Goal: Task Accomplishment & Management: Use online tool/utility

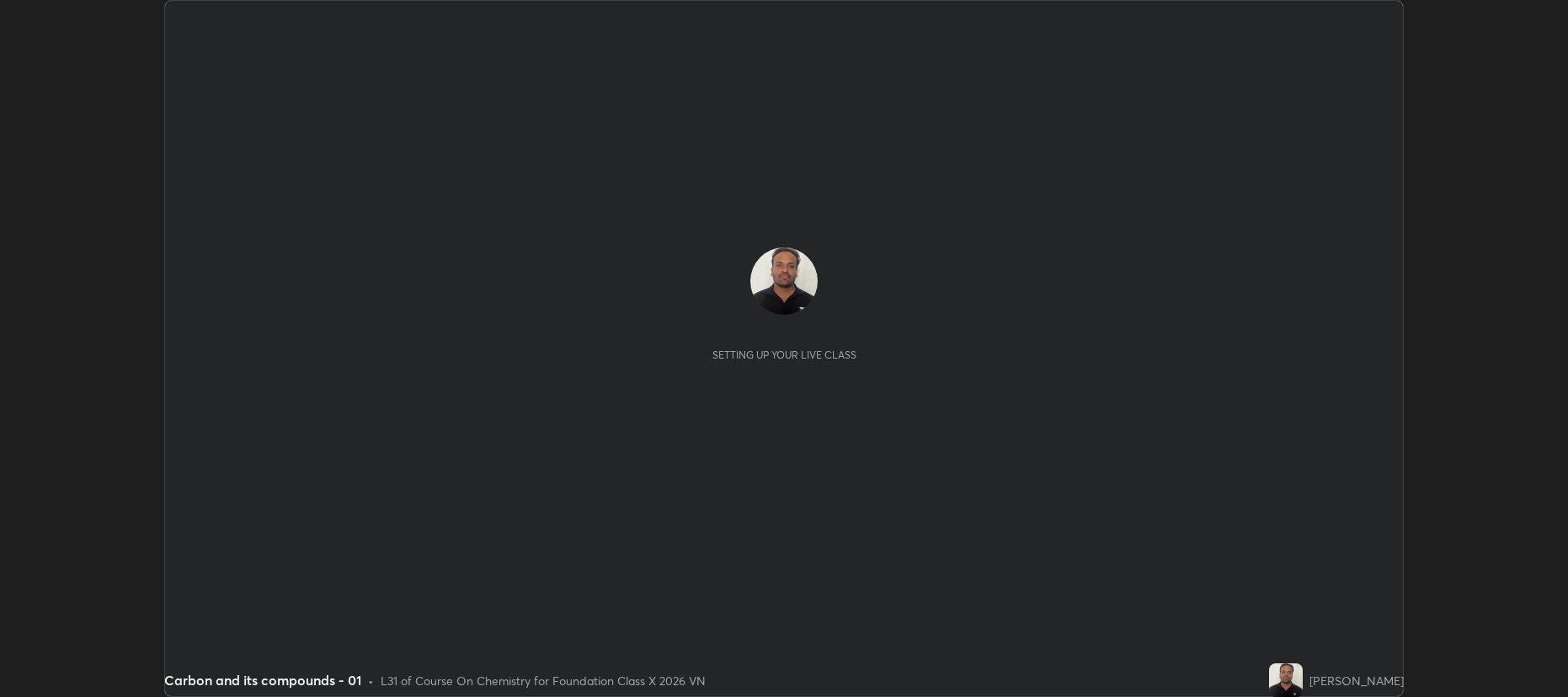
scroll to position [697, 1567]
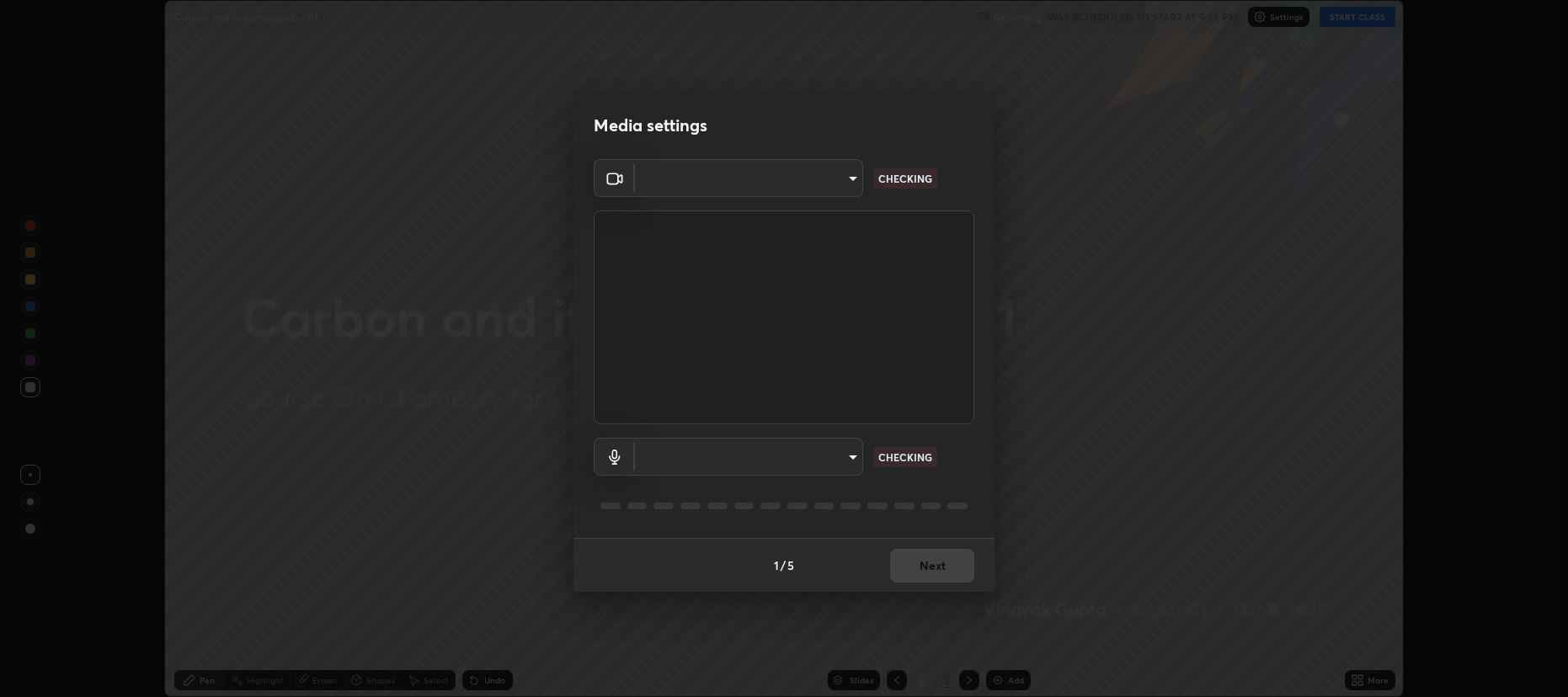
type input "2a561c120c3220b2f8b99532909308587796bda8d732d287aca83a6dd182eb89"
type input "e57f6960a9795a8c2a73ffebd985035ee1316a0e6525c793b51b9b2a3f3063a7"
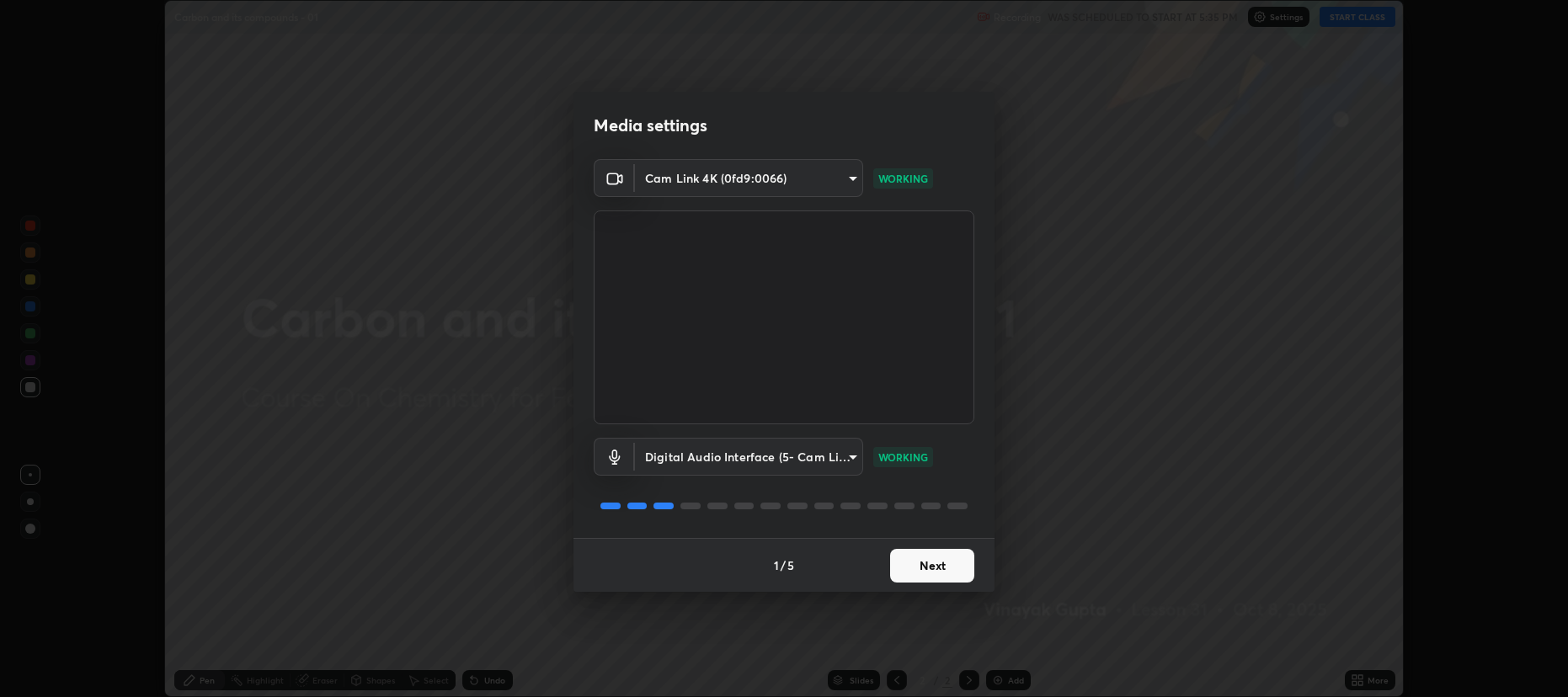
click at [909, 556] on button "Next" at bounding box center [931, 565] width 84 height 34
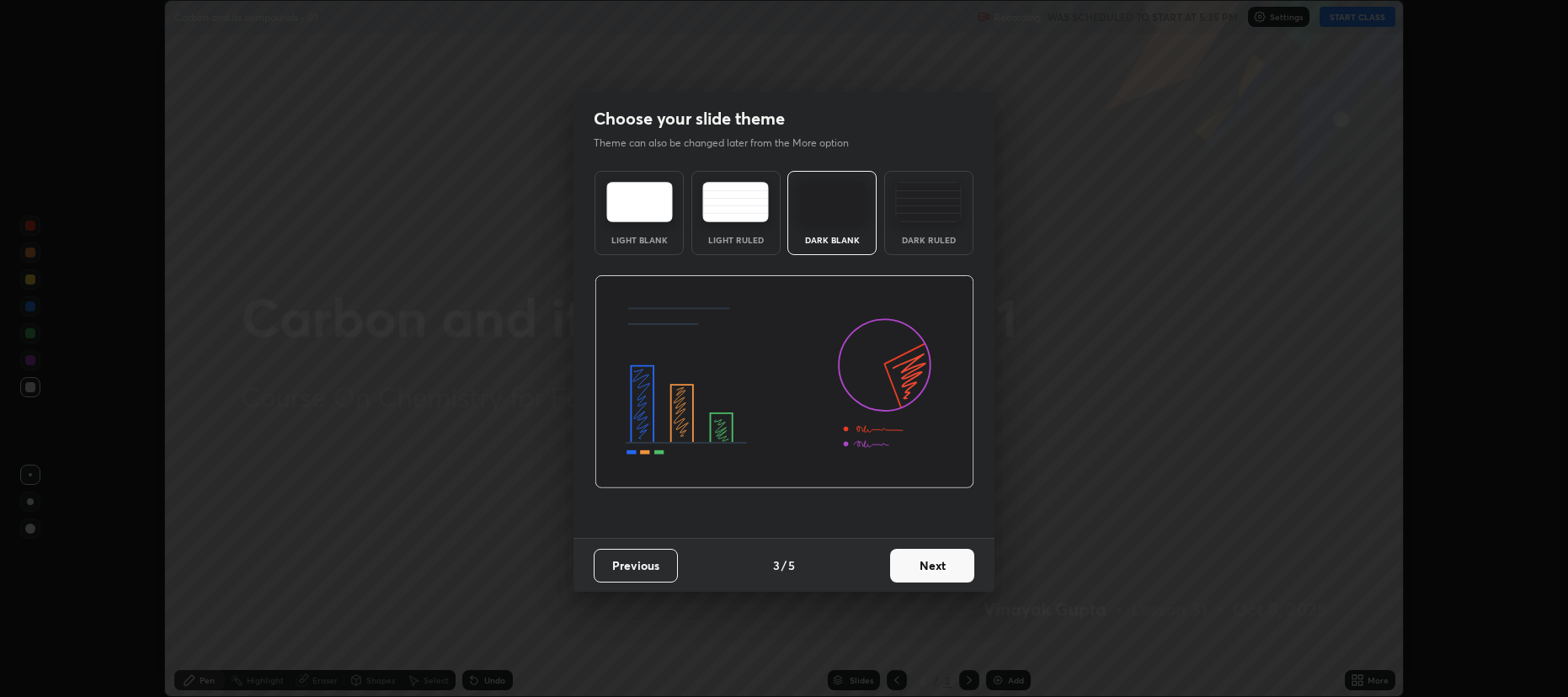
click at [918, 560] on button "Next" at bounding box center [931, 565] width 84 height 34
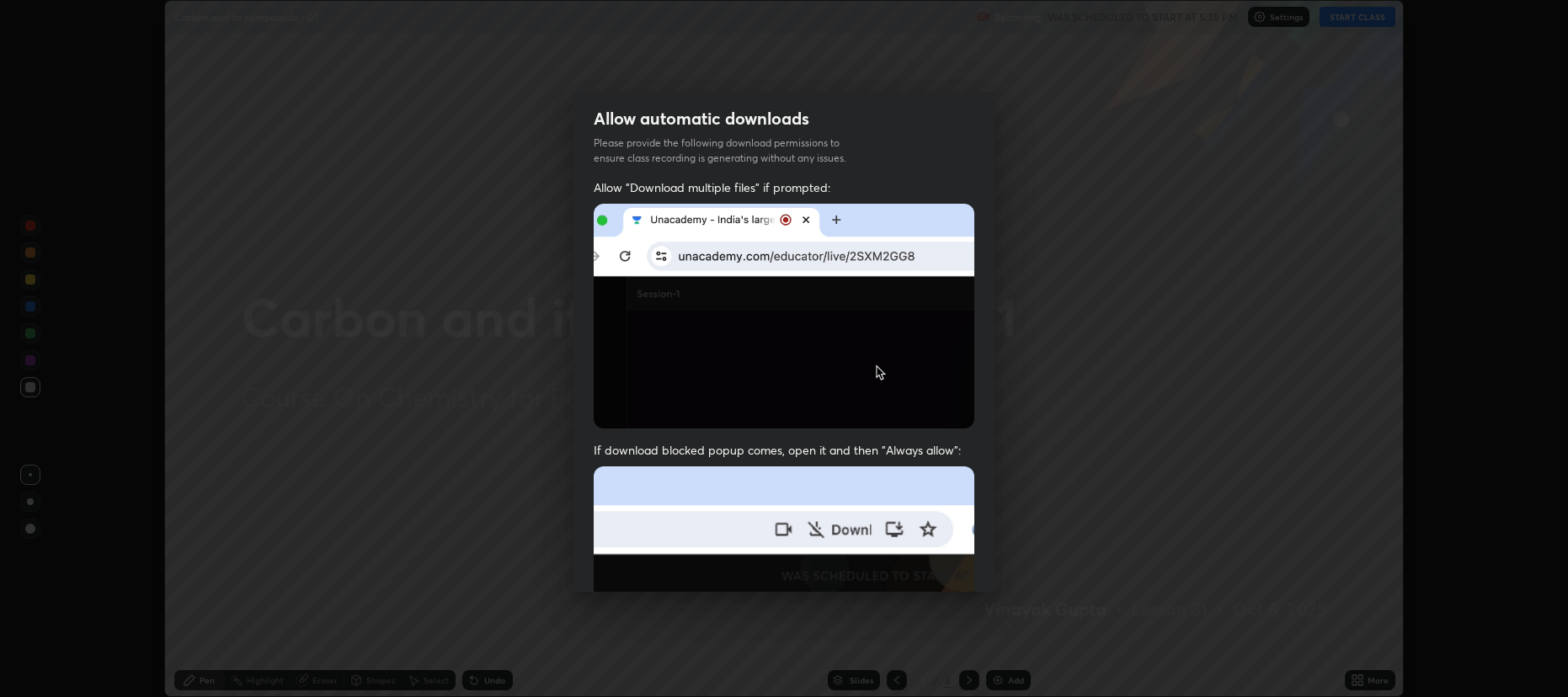
click at [932, 568] on img at bounding box center [783, 649] width 380 height 367
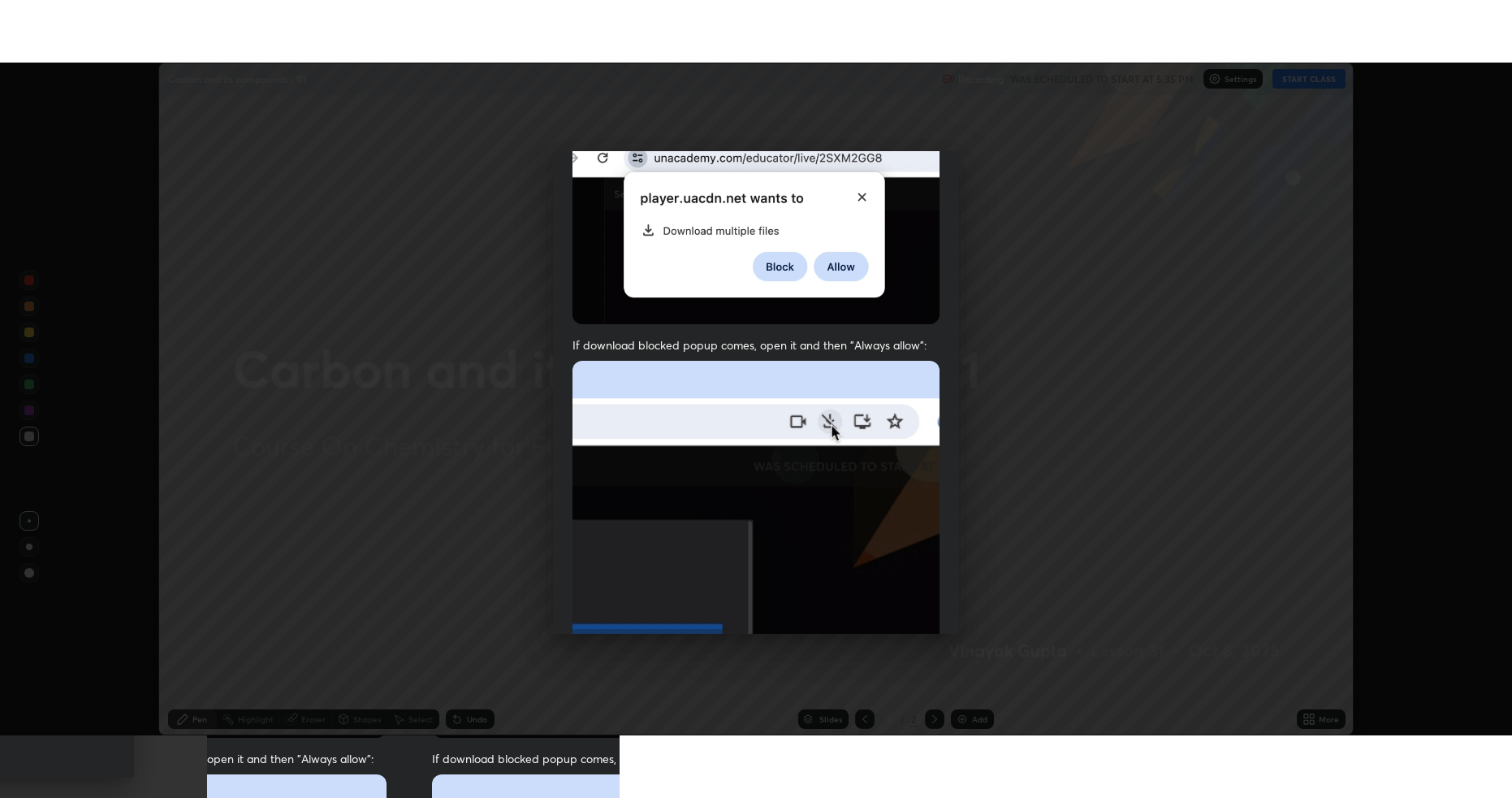
scroll to position [330, 0]
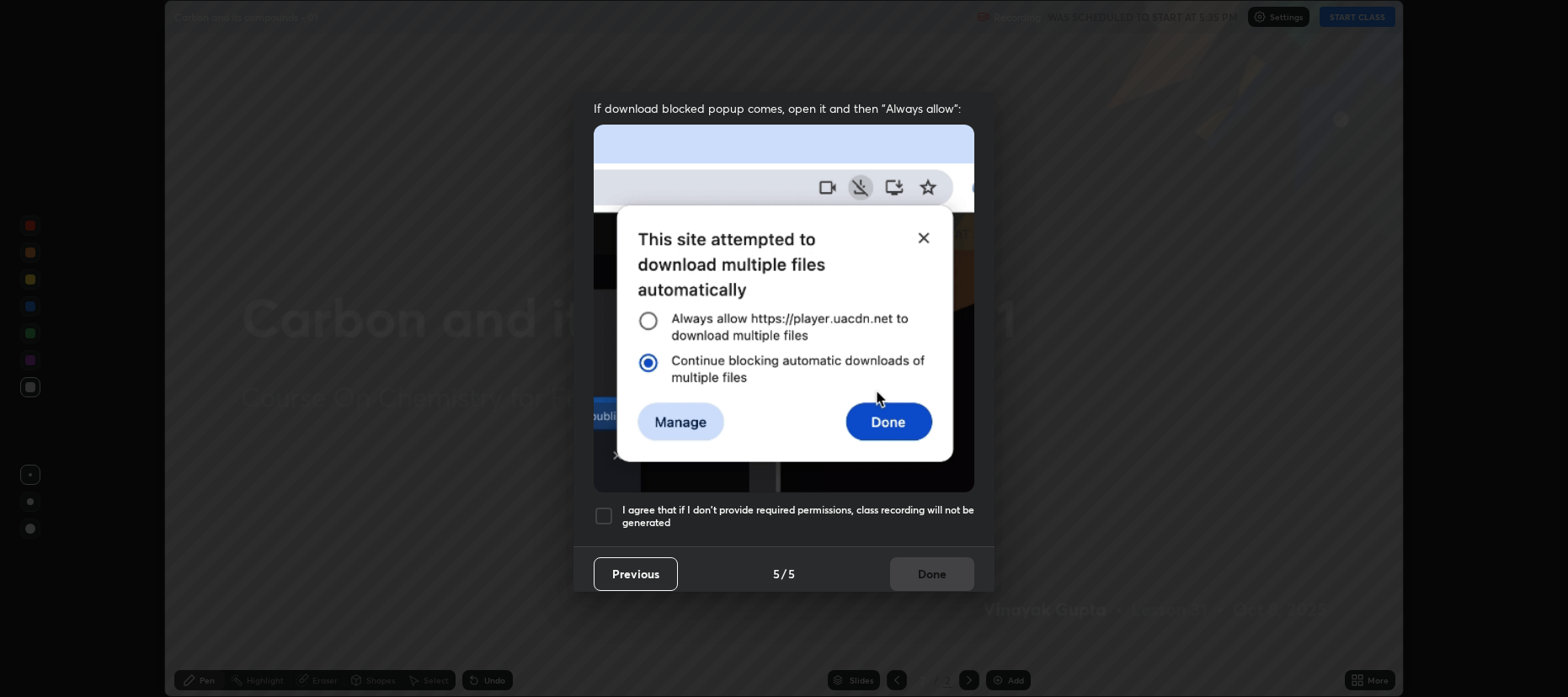
click at [678, 504] on h5 "I agree that if I don't provide required permissions, class recording will not …" at bounding box center [798, 517] width 352 height 26
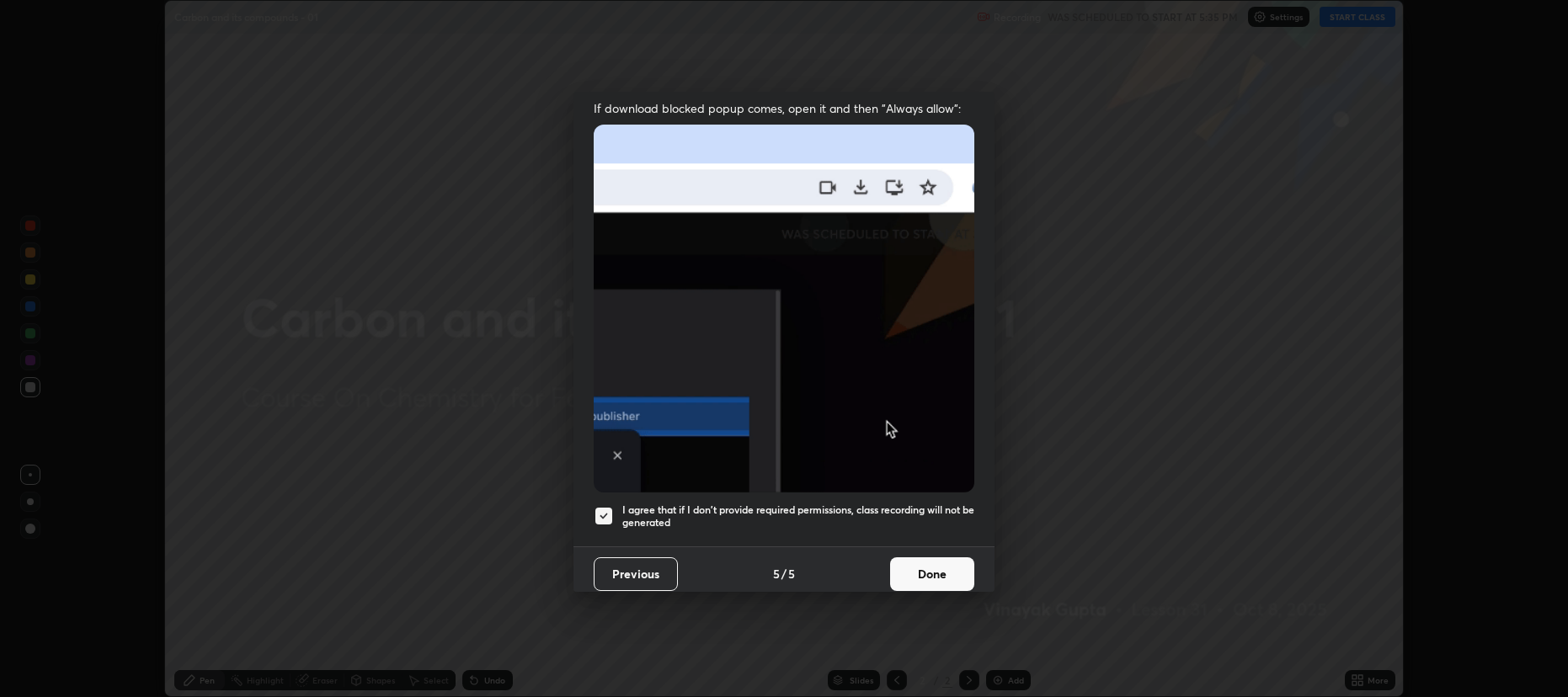
click at [915, 562] on button "Done" at bounding box center [931, 574] width 84 height 34
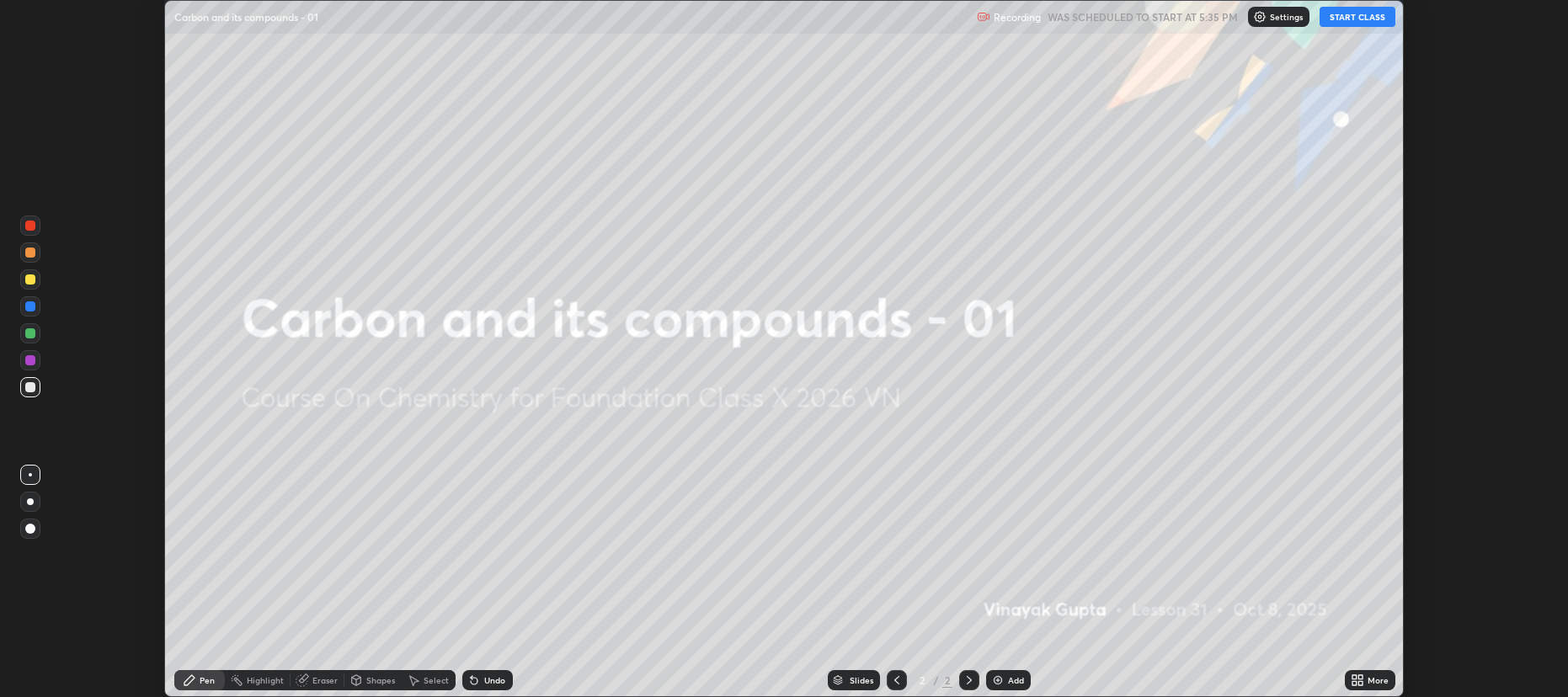
click at [1371, 684] on div "More" at bounding box center [1377, 680] width 21 height 8
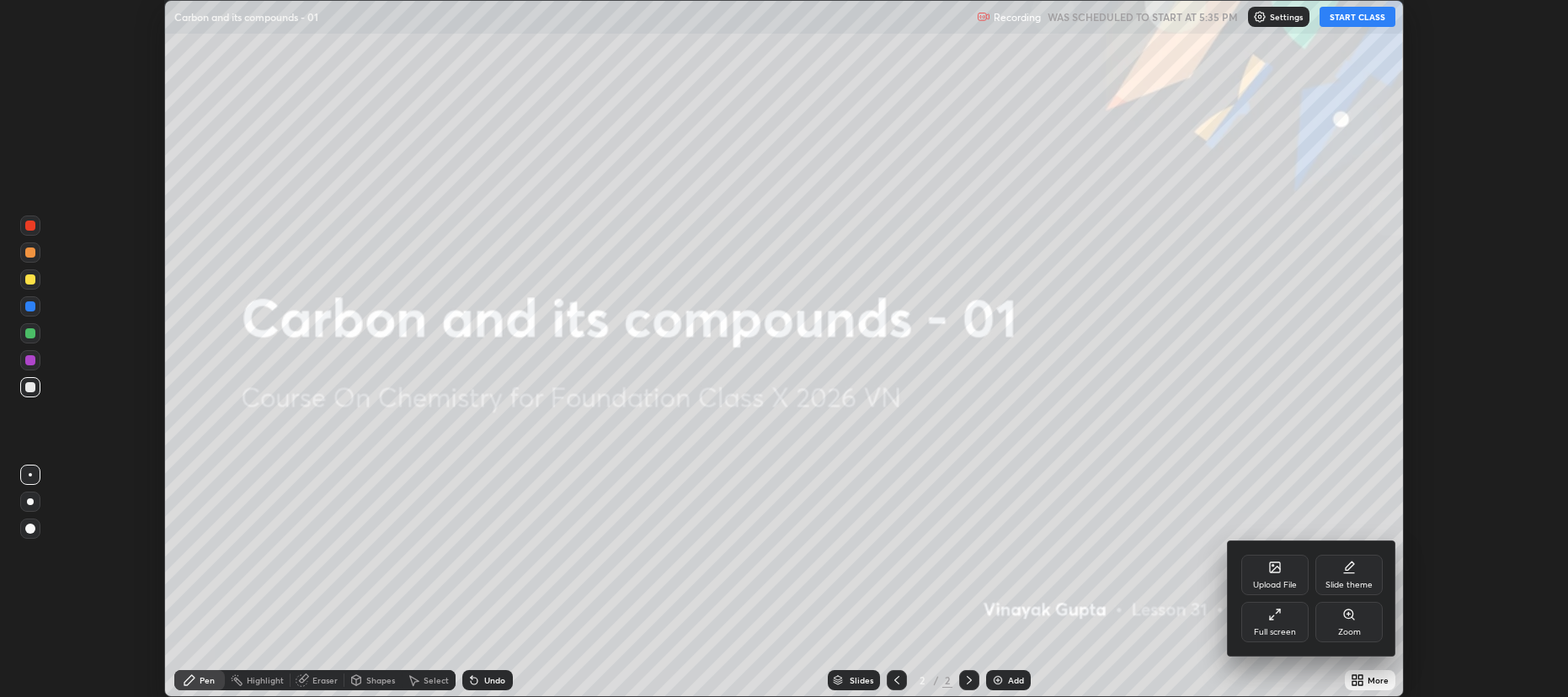
click at [1259, 619] on div "Full screen" at bounding box center [1274, 621] width 67 height 41
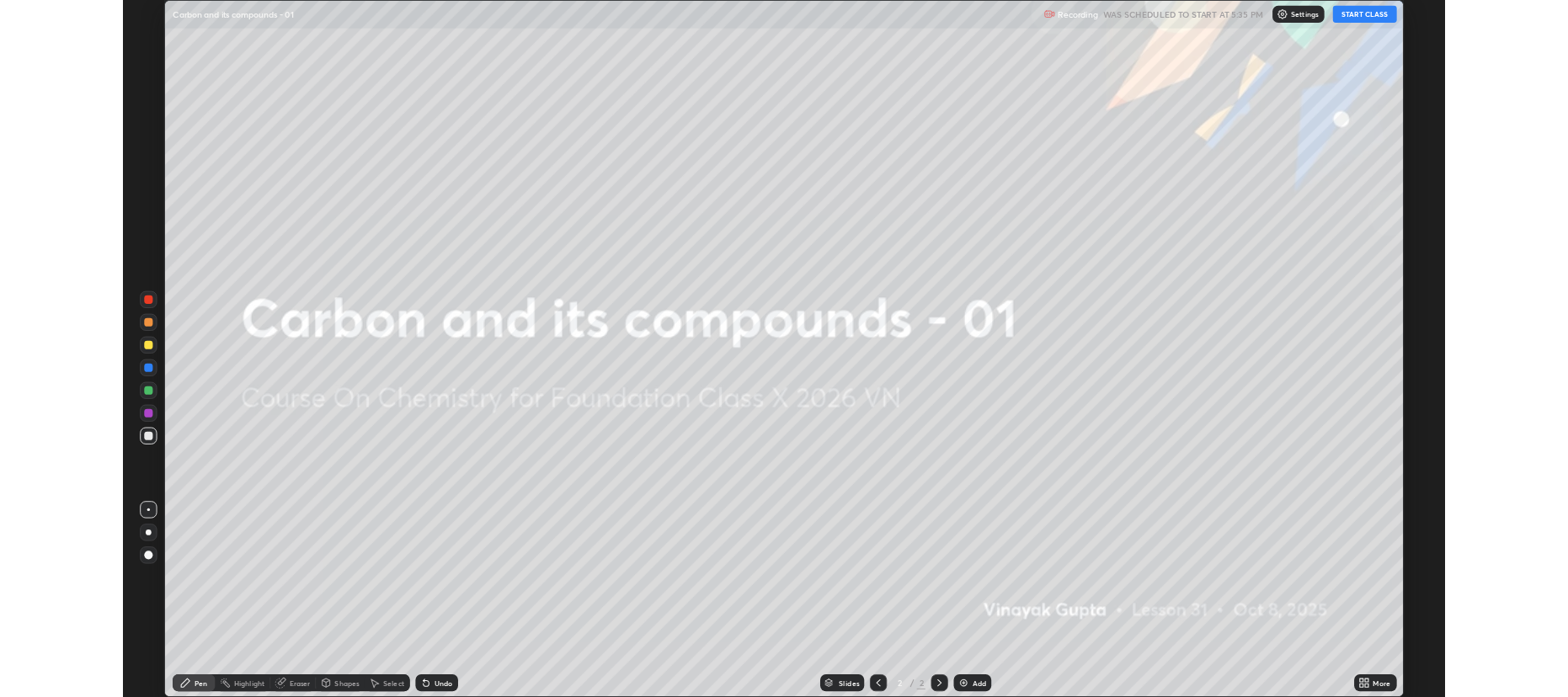
scroll to position [826, 1567]
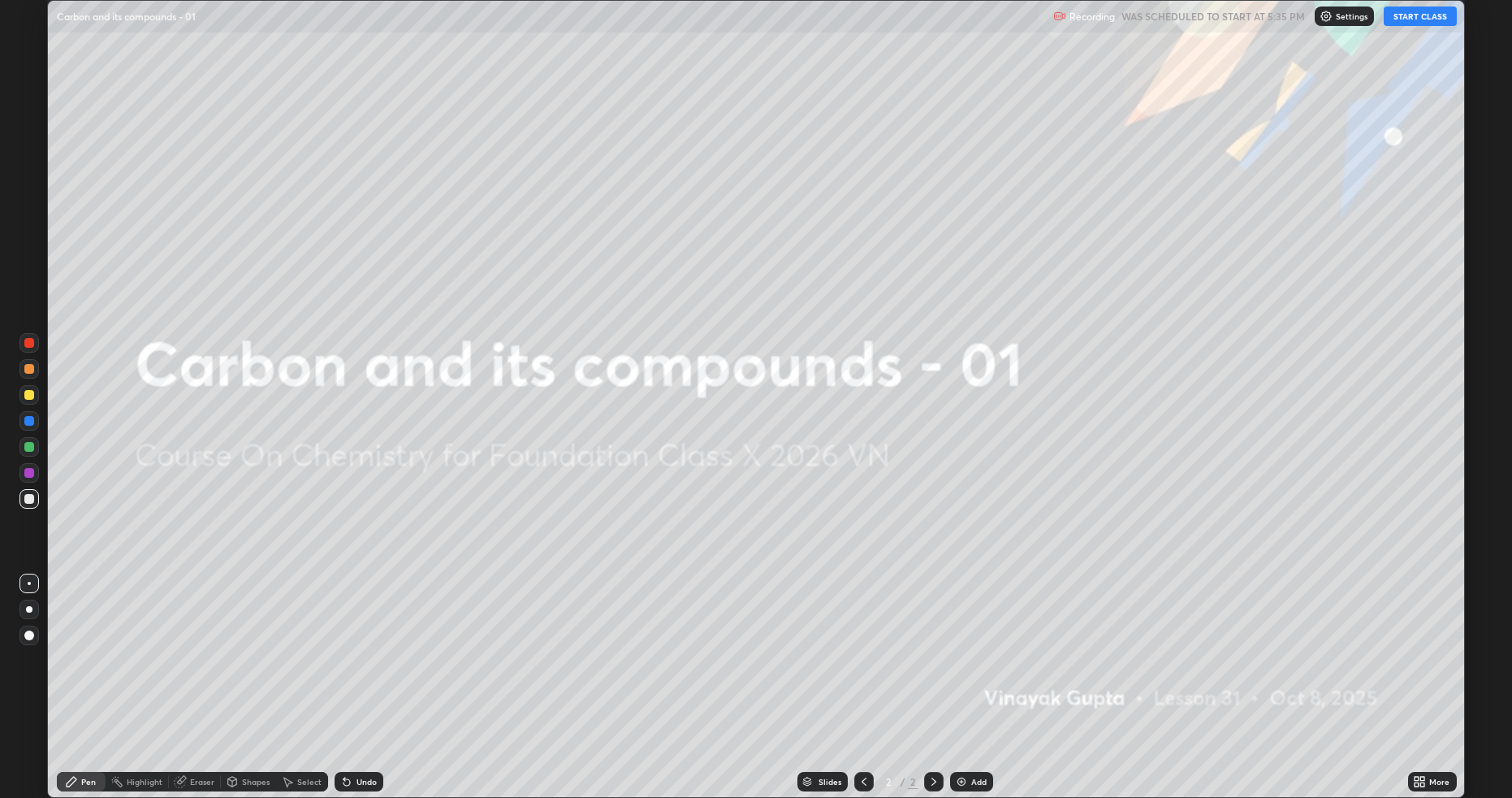
click at [1411, 13] on button "START CLASS" at bounding box center [1420, 16] width 73 height 20
click at [976, 672] on div "Add" at bounding box center [978, 781] width 15 height 8
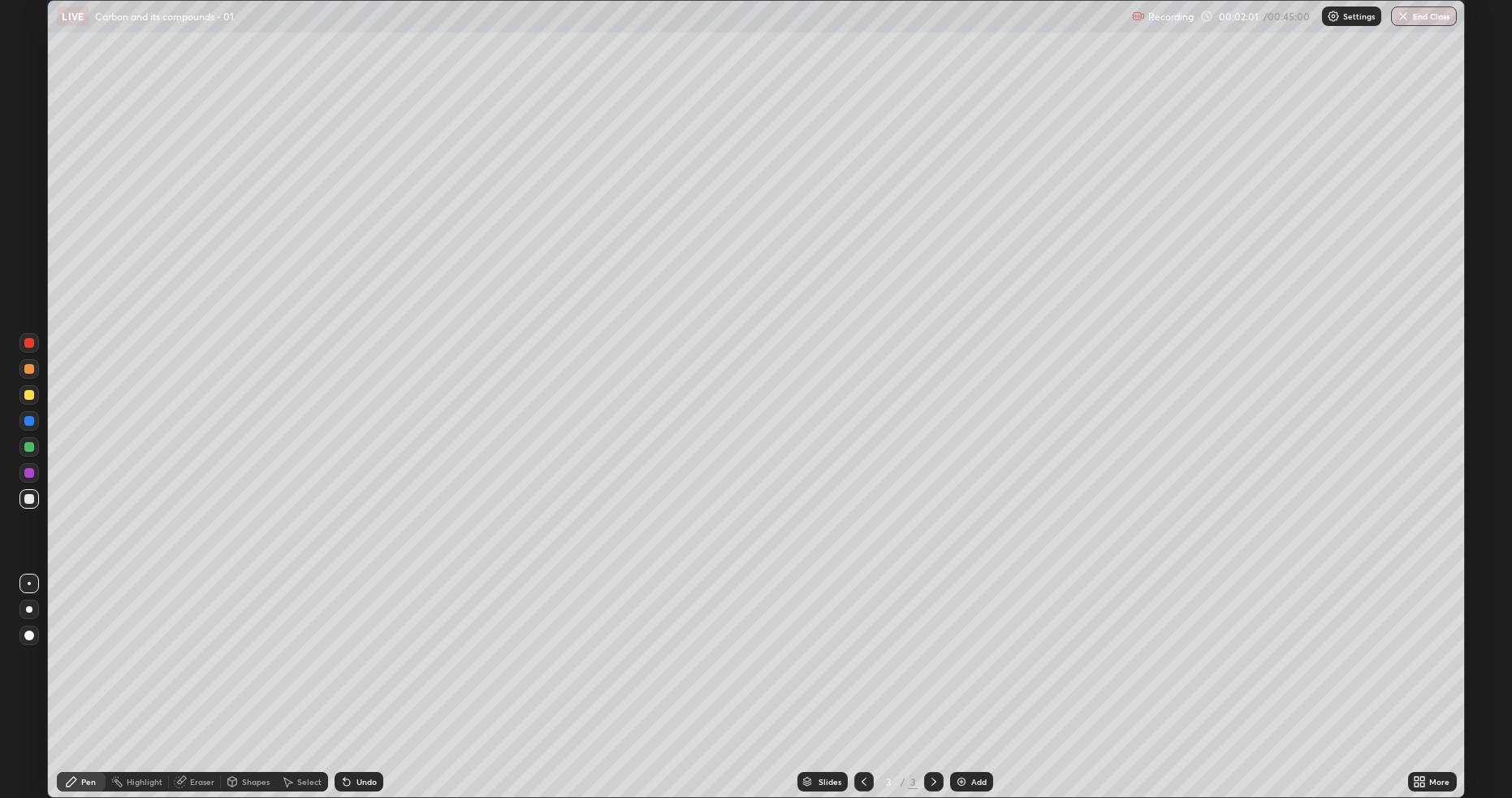
click at [21, 392] on div at bounding box center [29, 395] width 20 height 20
click at [34, 494] on div at bounding box center [29, 499] width 20 height 20
click at [981, 672] on div "Add" at bounding box center [978, 781] width 15 height 8
click at [22, 500] on div at bounding box center [29, 499] width 20 height 20
click at [33, 395] on div at bounding box center [28, 395] width 10 height 10
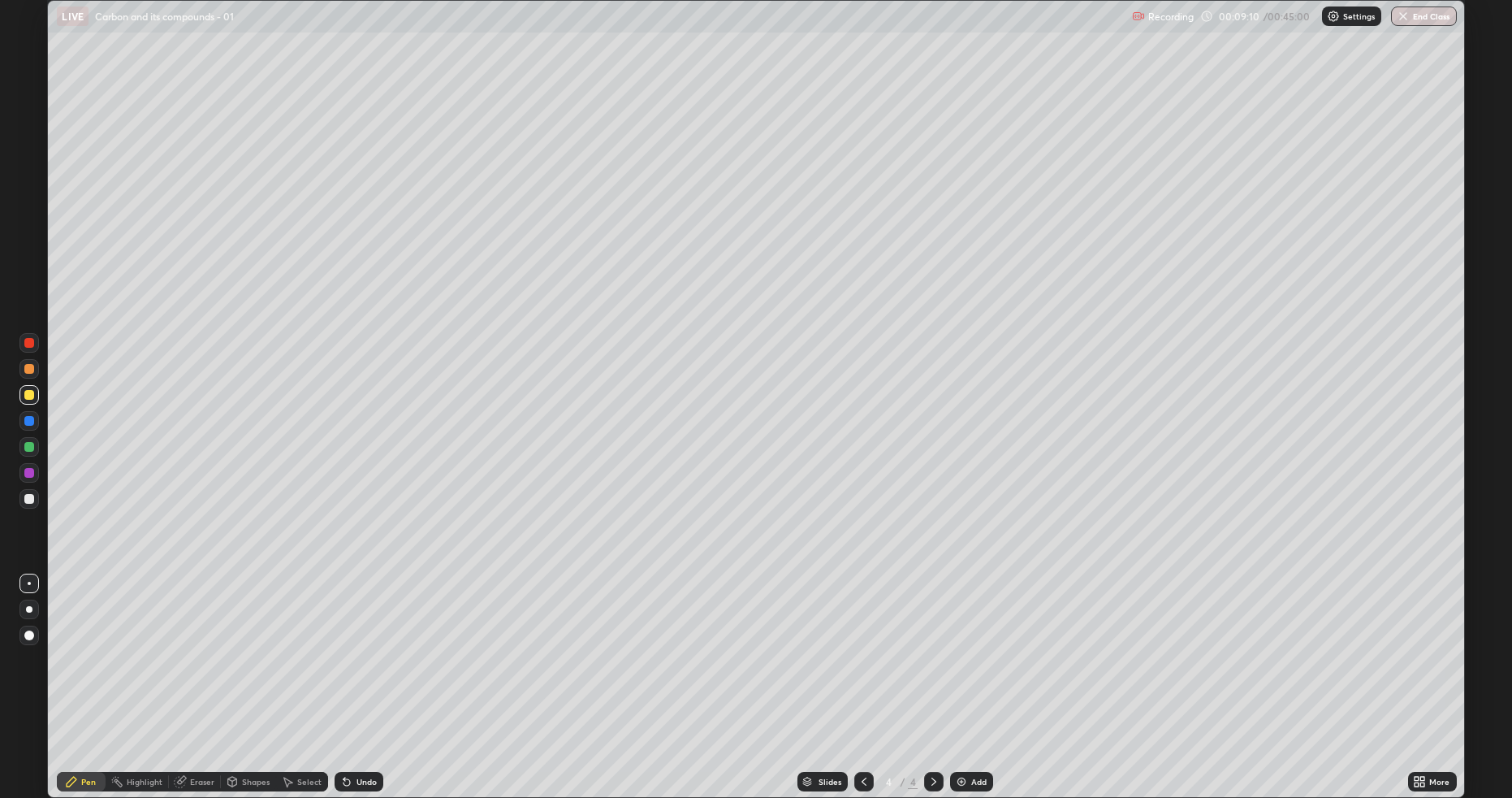
click at [29, 364] on div at bounding box center [28, 368] width 10 height 10
click at [356, 672] on div "Undo" at bounding box center [359, 781] width 49 height 20
click at [196, 672] on div "Eraser" at bounding box center [202, 781] width 24 height 8
click at [33, 672] on icon at bounding box center [29, 726] width 13 height 14
click at [79, 672] on div "Pen" at bounding box center [81, 781] width 49 height 20
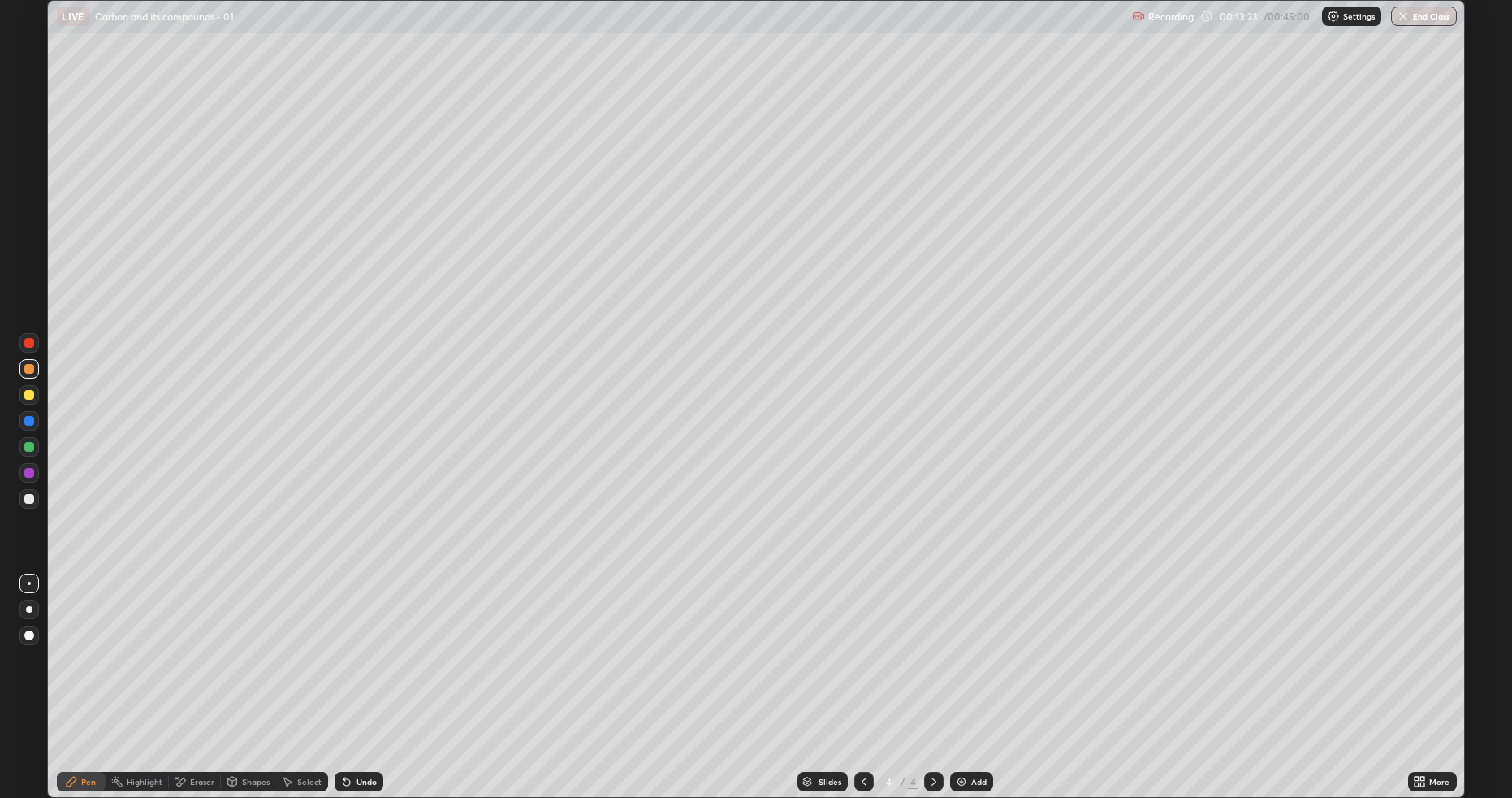
click at [364, 672] on div "Undo" at bounding box center [366, 781] width 20 height 8
click at [36, 396] on div at bounding box center [29, 395] width 20 height 20
click at [965, 672] on img at bounding box center [961, 781] width 13 height 13
click at [30, 501] on div at bounding box center [28, 499] width 10 height 10
click at [26, 397] on div at bounding box center [28, 395] width 10 height 10
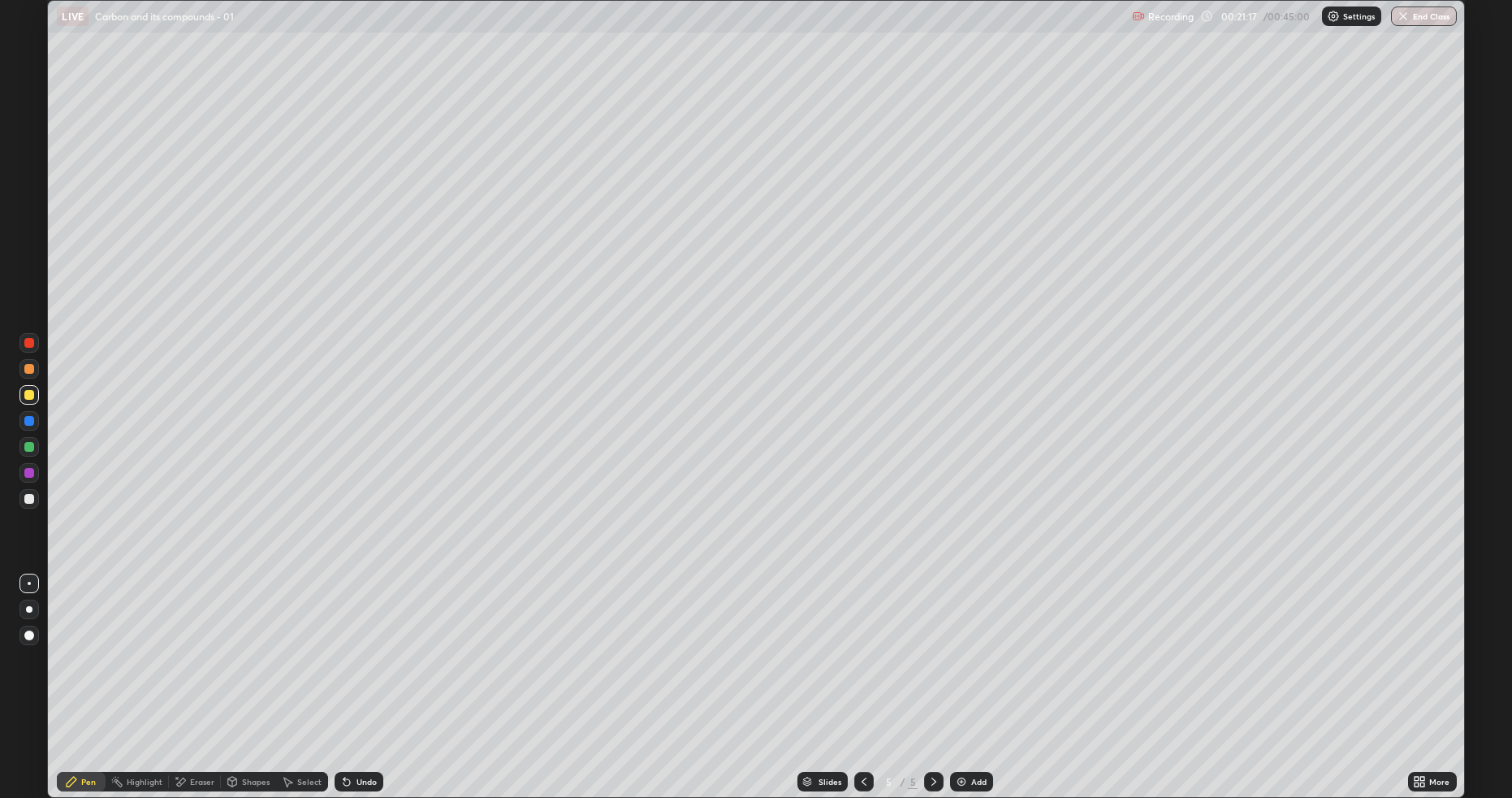
click at [33, 366] on div at bounding box center [28, 368] width 10 height 10
click at [29, 502] on div at bounding box center [28, 499] width 10 height 10
click at [37, 397] on div at bounding box center [29, 395] width 20 height 20
click at [959, 672] on div "Add" at bounding box center [971, 781] width 43 height 20
click at [24, 491] on div at bounding box center [29, 499] width 20 height 20
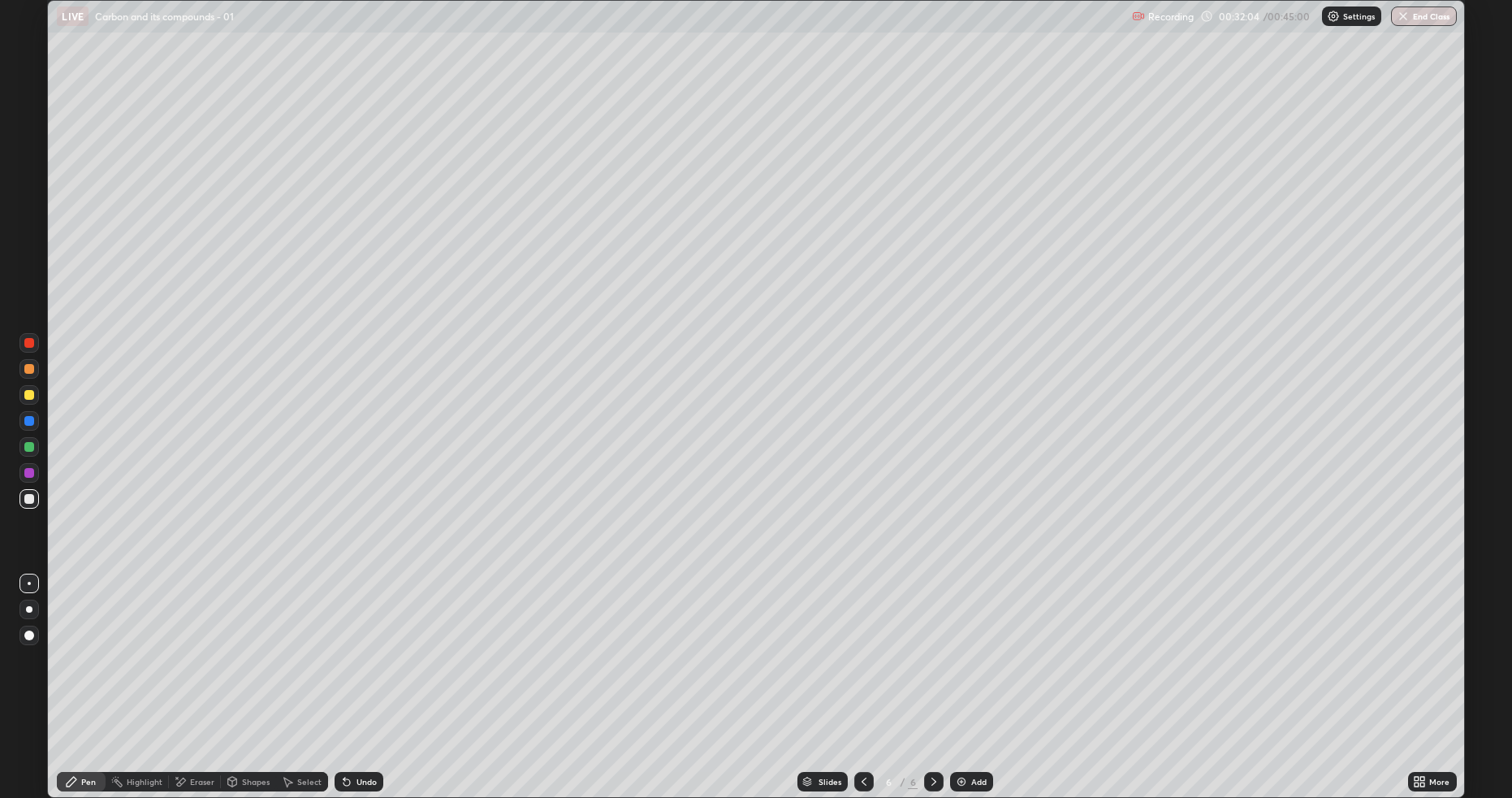
click at [32, 387] on div at bounding box center [29, 395] width 20 height 20
click at [24, 506] on div at bounding box center [29, 499] width 20 height 20
click at [28, 397] on div at bounding box center [28, 395] width 10 height 10
click at [20, 506] on div at bounding box center [29, 499] width 20 height 26
click at [27, 395] on div at bounding box center [28, 395] width 10 height 10
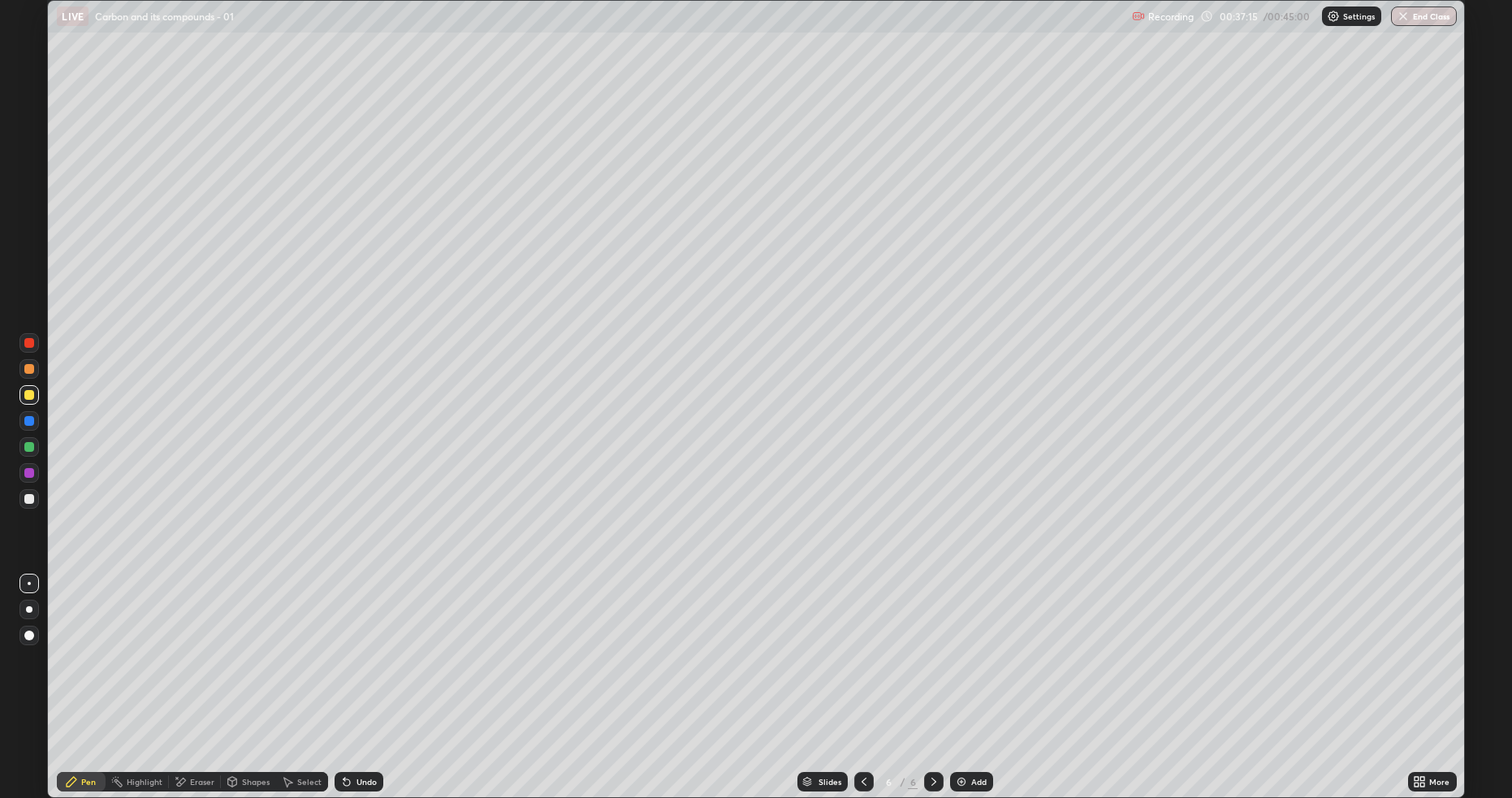
click at [30, 468] on div at bounding box center [28, 472] width 10 height 10
click at [967, 672] on div "Add" at bounding box center [971, 781] width 43 height 20
click at [23, 393] on div at bounding box center [29, 395] width 20 height 20
click at [1428, 19] on button "End Class" at bounding box center [1424, 16] width 66 height 20
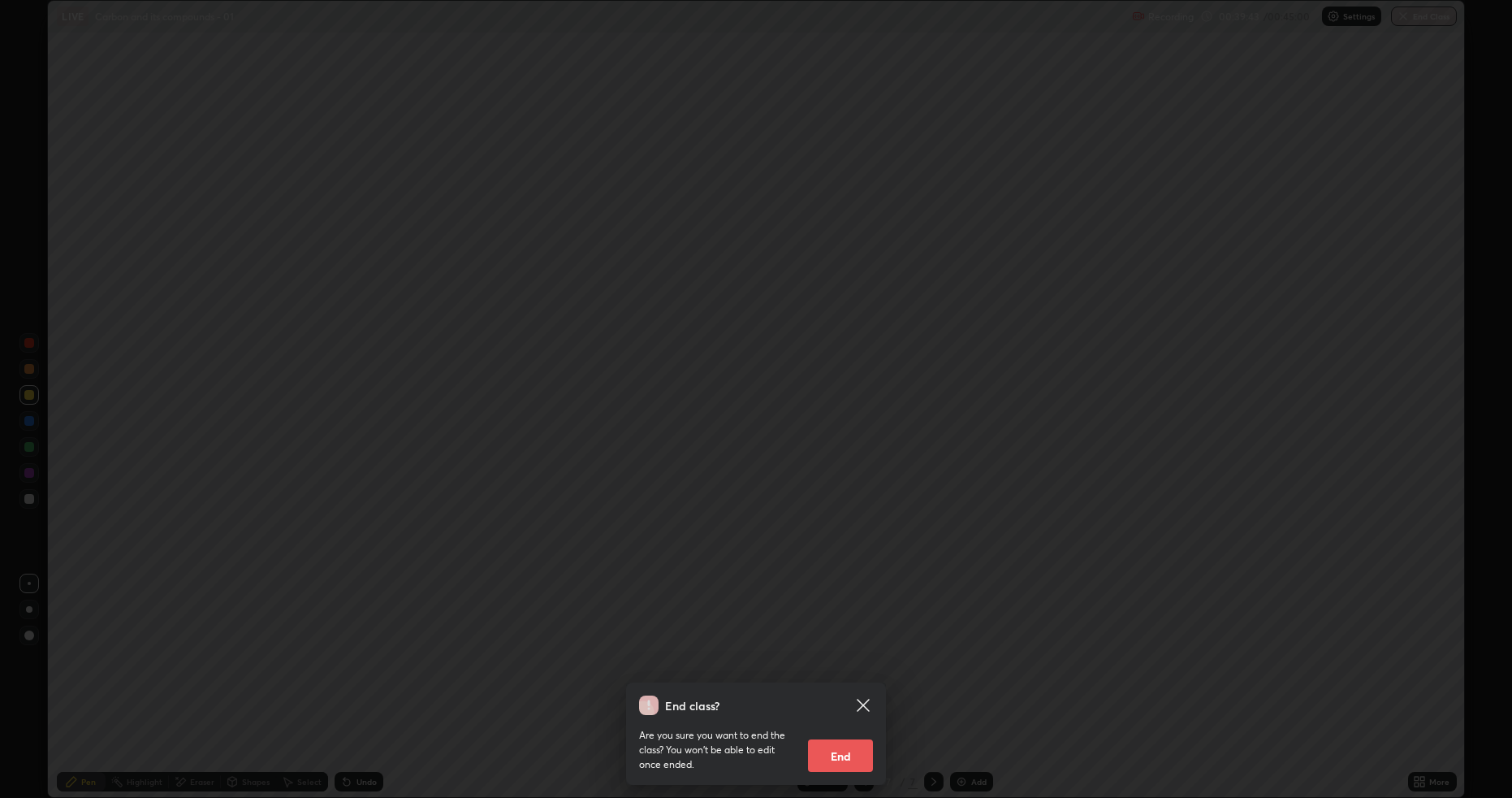
click at [860, 672] on button "End" at bounding box center [840, 755] width 65 height 33
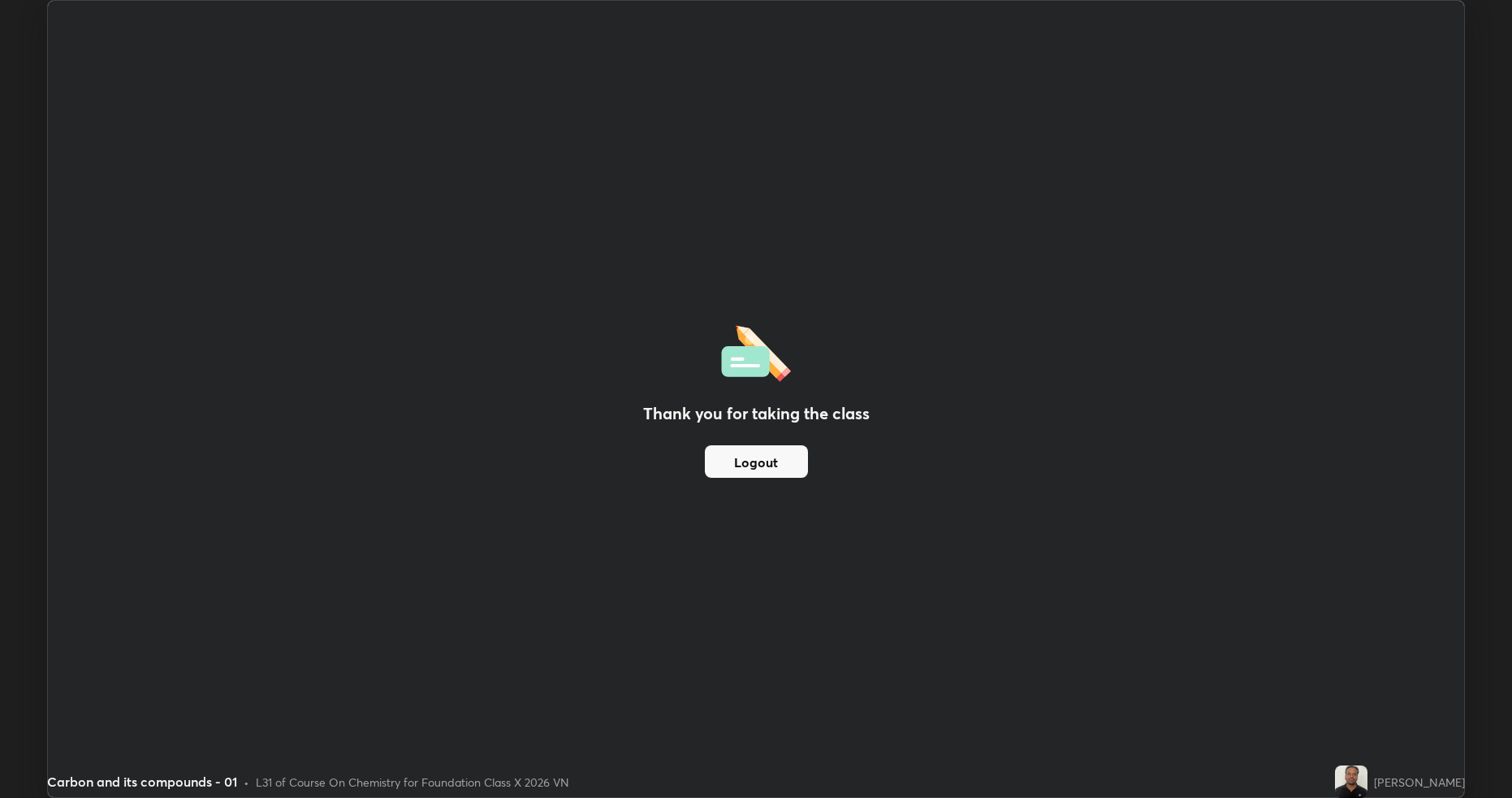
click at [764, 462] on button "Logout" at bounding box center [756, 461] width 103 height 33
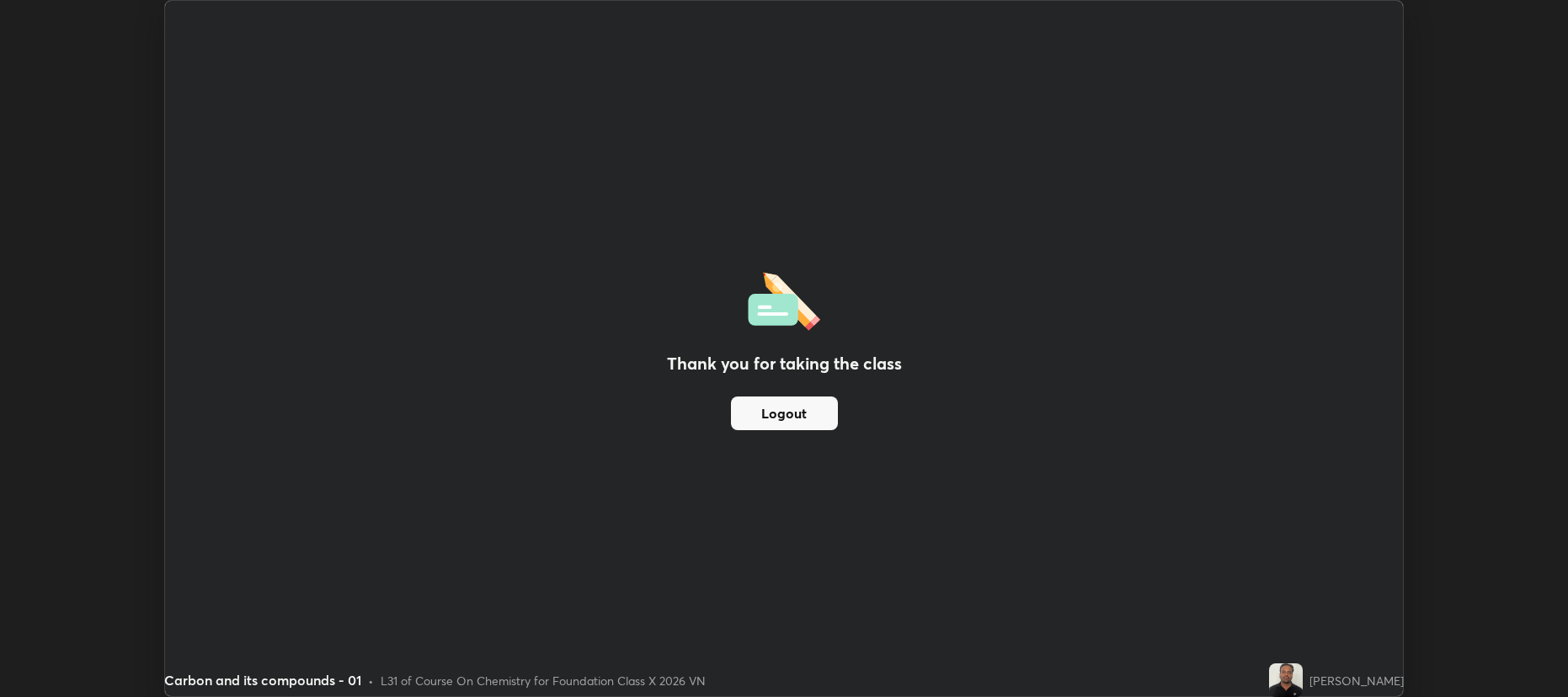
scroll to position [83454, 82632]
